Goal: Transaction & Acquisition: Subscribe to service/newsletter

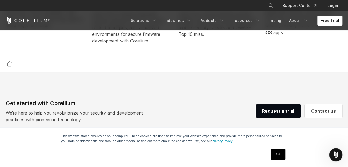
scroll to position [1107, 0]
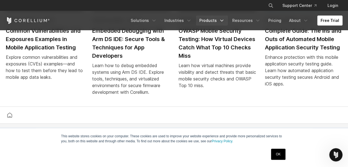
click at [213, 20] on link "Products" at bounding box center [212, 20] width 32 height 10
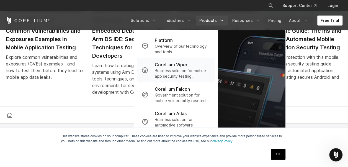
scroll to position [1134, 0]
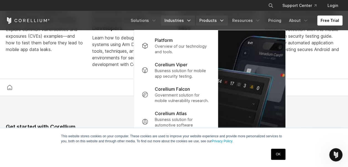
click at [176, 22] on link "Industries" at bounding box center [178, 20] width 34 height 10
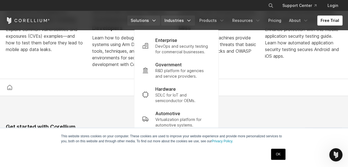
click at [156, 23] on link "Solutions" at bounding box center [143, 20] width 33 height 10
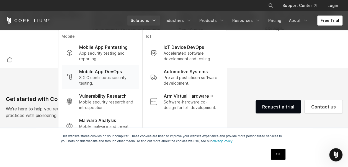
scroll to position [1217, 0]
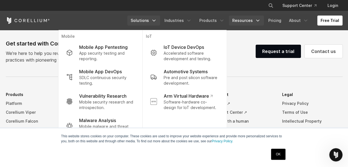
click at [252, 19] on link "Resources" at bounding box center [246, 20] width 35 height 10
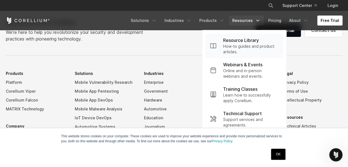
scroll to position [1273, 0]
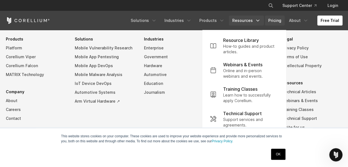
click at [273, 19] on link "Pricing" at bounding box center [275, 20] width 20 height 10
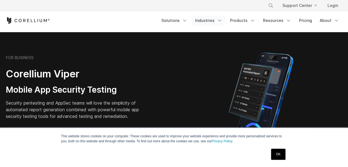
click at [215, 21] on link "Industries" at bounding box center [209, 20] width 34 height 10
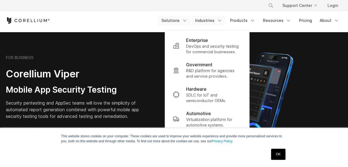
click at [170, 22] on link "Solutions" at bounding box center [174, 20] width 33 height 10
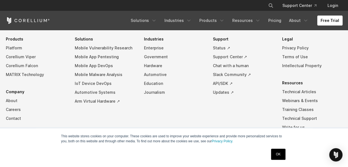
scroll to position [1273, 0]
click at [338, 20] on link "Free Trial" at bounding box center [329, 20] width 25 height 10
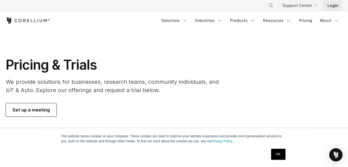
click at [337, 7] on link "Login" at bounding box center [332, 6] width 19 height 10
